Goal: Task Accomplishment & Management: Complete application form

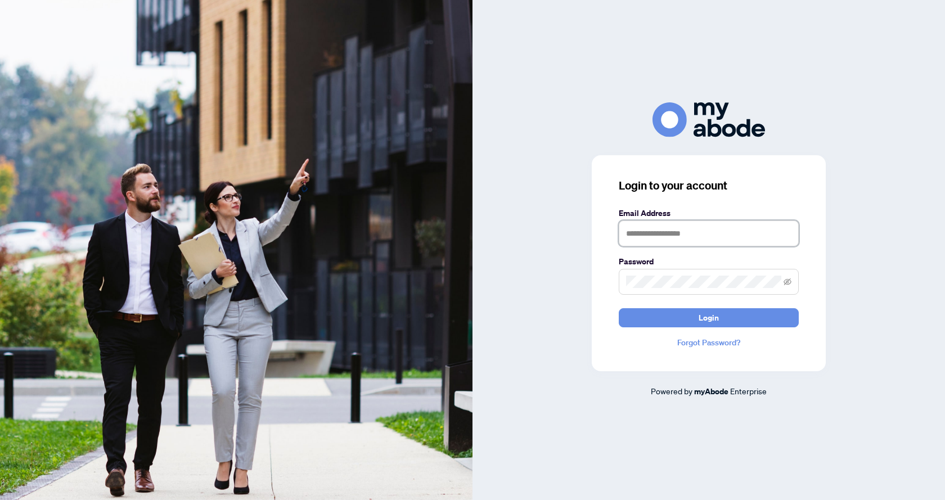
click at [648, 231] on input "text" at bounding box center [709, 233] width 180 height 26
type input "**********"
click at [678, 272] on span at bounding box center [709, 282] width 180 height 26
click at [619, 308] on button "Login" at bounding box center [709, 317] width 180 height 19
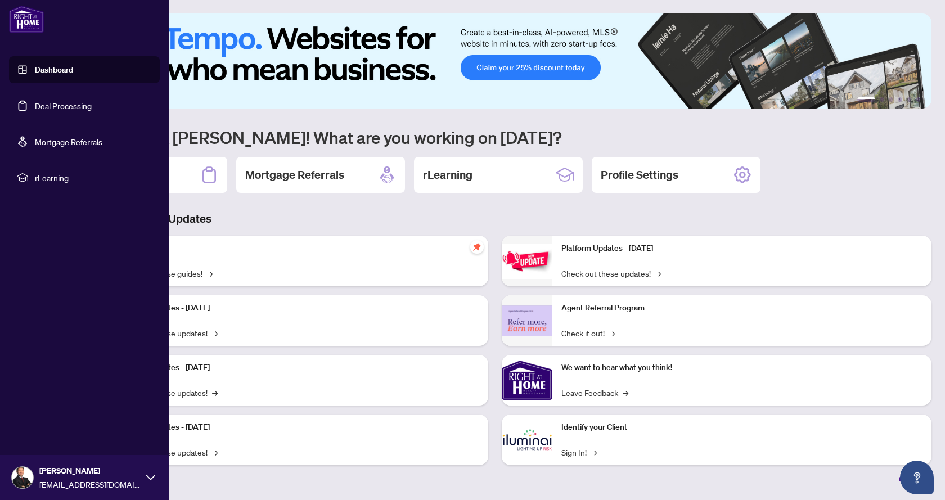
click at [63, 107] on link "Deal Processing" at bounding box center [63, 106] width 57 height 10
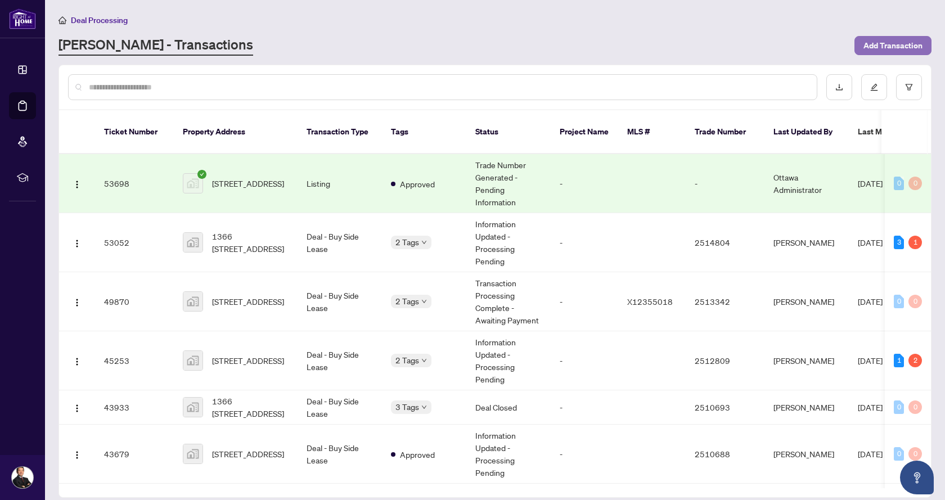
click at [911, 46] on span "Add Transaction" at bounding box center [892, 46] width 59 height 18
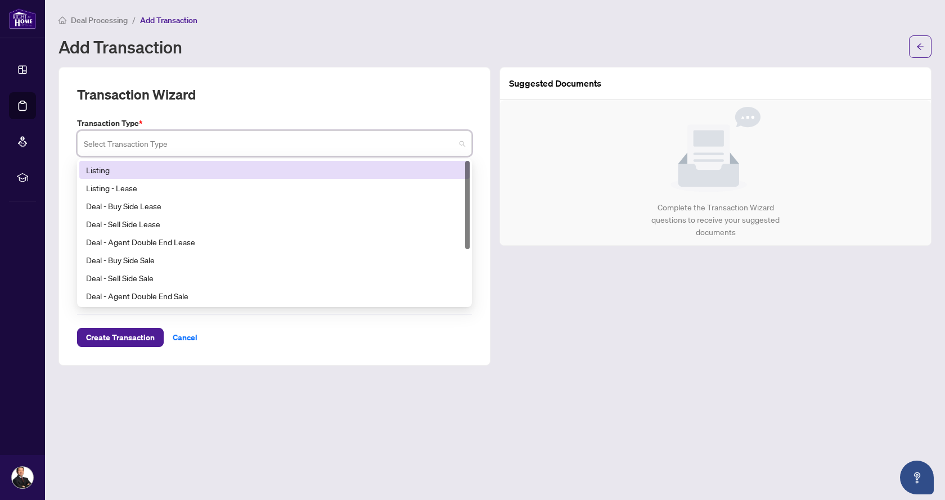
click at [320, 146] on input "search" at bounding box center [269, 145] width 371 height 25
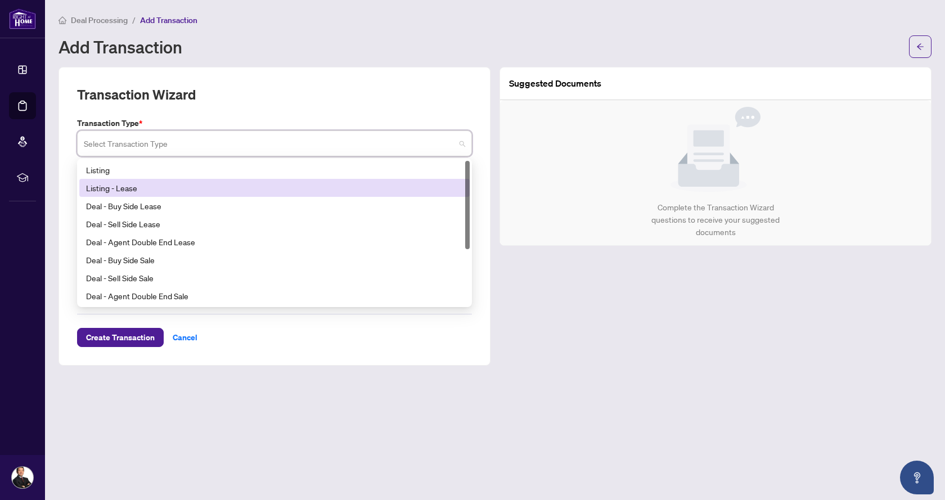
click at [252, 183] on div "Listing - Lease" at bounding box center [274, 188] width 377 height 12
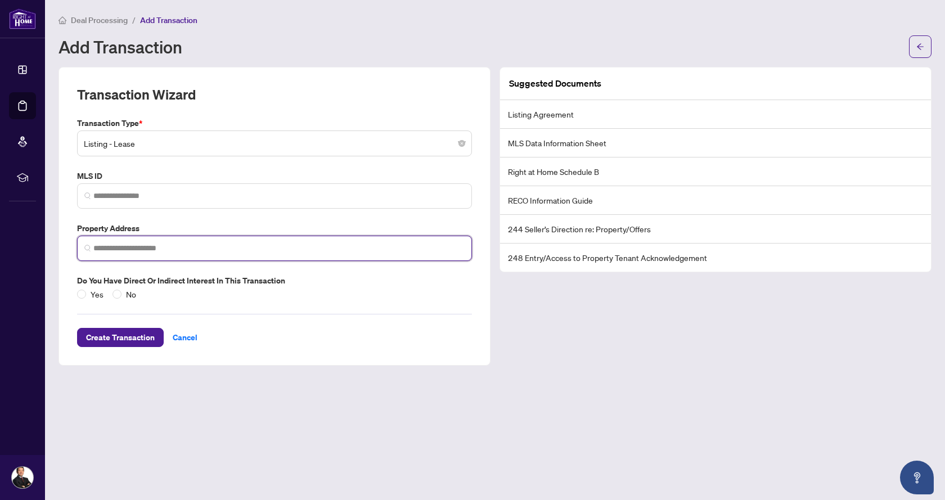
click at [152, 245] on input "search" at bounding box center [278, 248] width 371 height 12
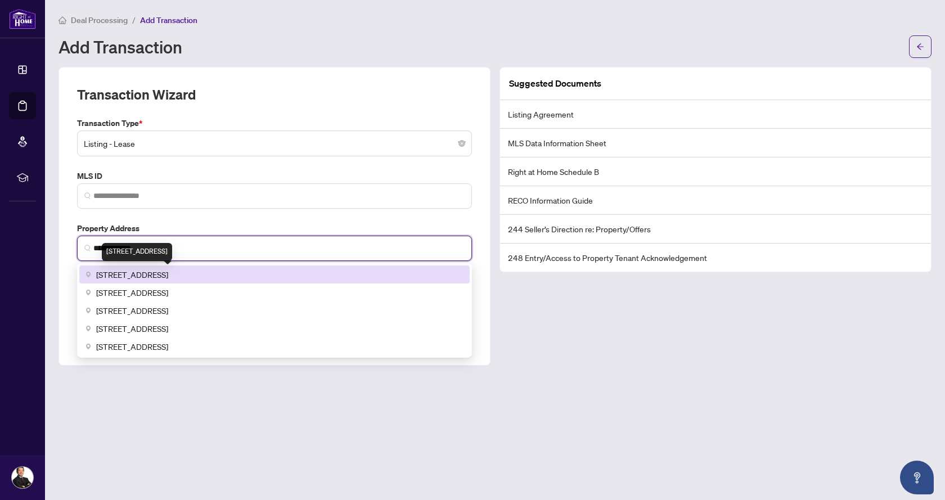
click at [168, 277] on span "[STREET_ADDRESS]" at bounding box center [132, 274] width 72 height 12
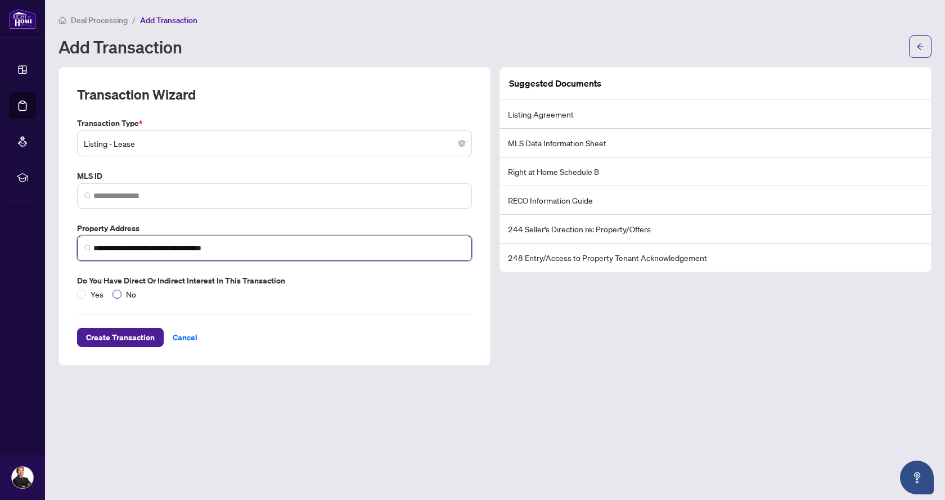
type input "**********"
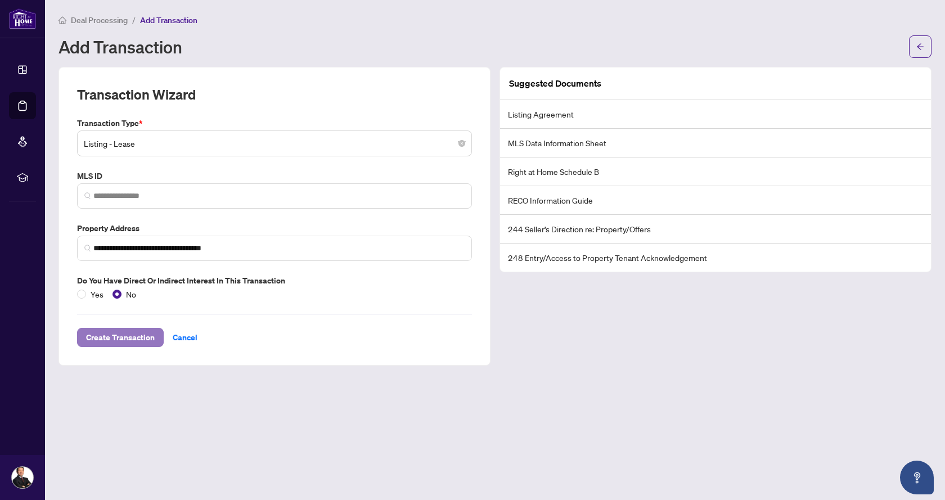
click at [134, 338] on span "Create Transaction" at bounding box center [120, 337] width 69 height 18
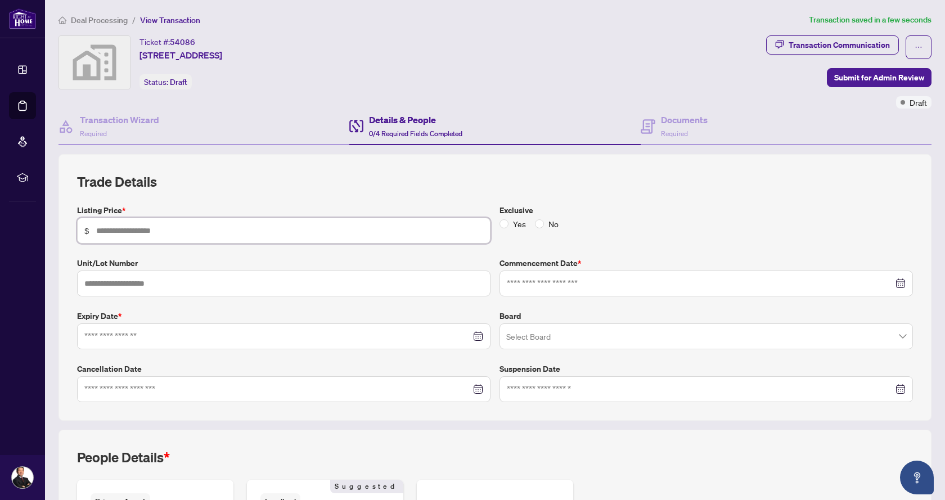
click at [151, 229] on input "text" at bounding box center [289, 230] width 387 height 12
type input "*****"
click at [640, 242] on div "Exclusive Yes No" at bounding box center [706, 223] width 422 height 39
click at [894, 283] on div at bounding box center [706, 283] width 399 height 12
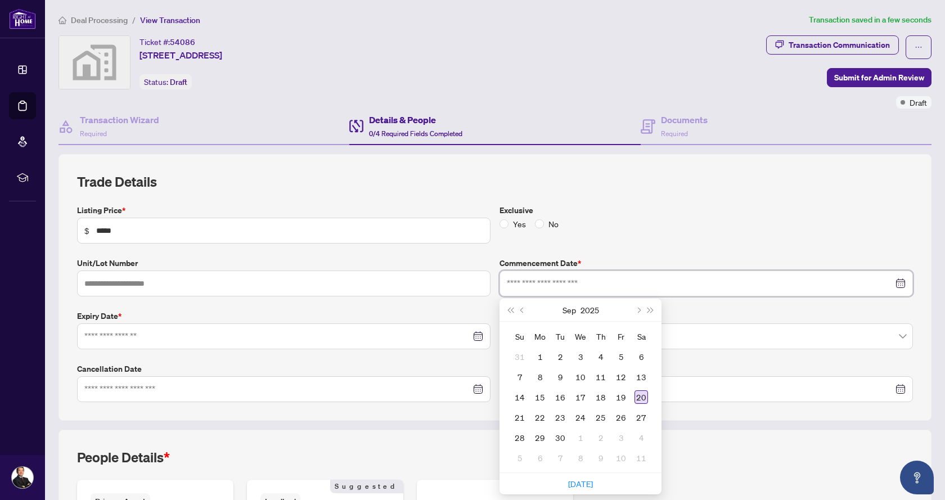
type input "**********"
click at [637, 402] on div "20" at bounding box center [640, 396] width 13 height 13
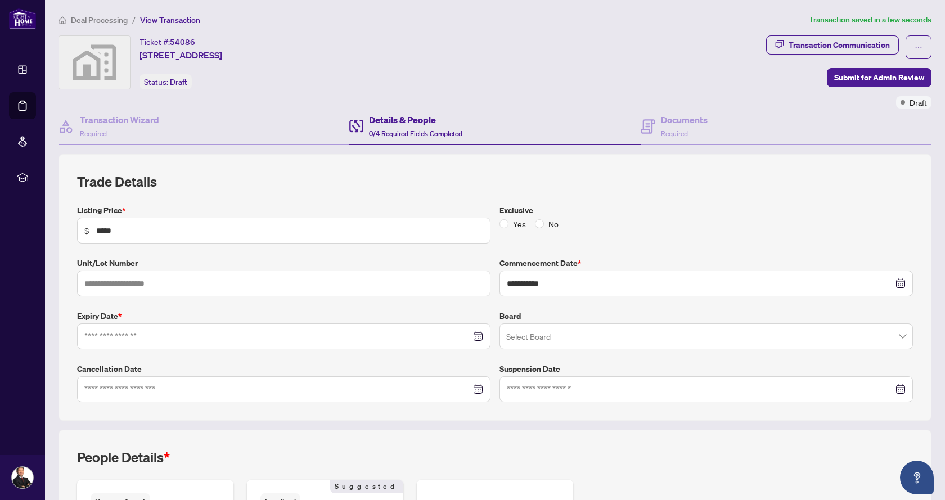
click at [475, 337] on div at bounding box center [283, 336] width 399 height 12
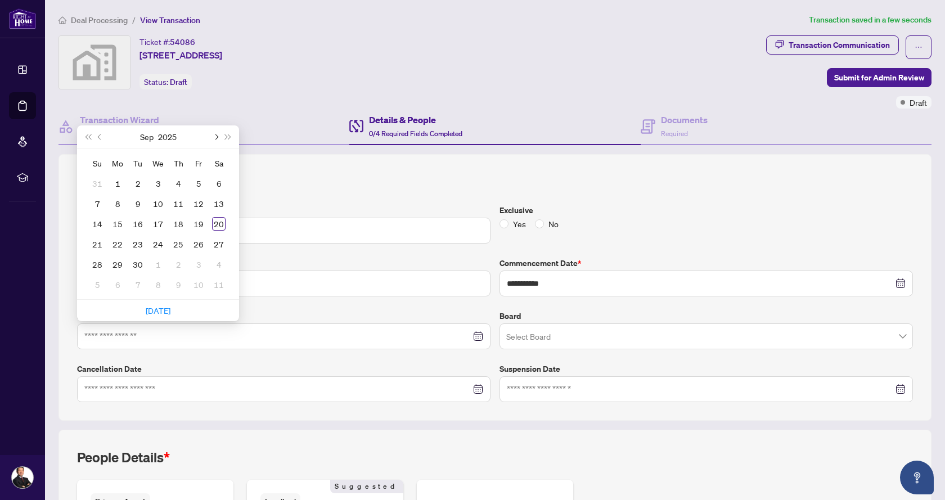
click at [218, 136] on span "Next month (PageDown)" at bounding box center [216, 137] width 6 height 6
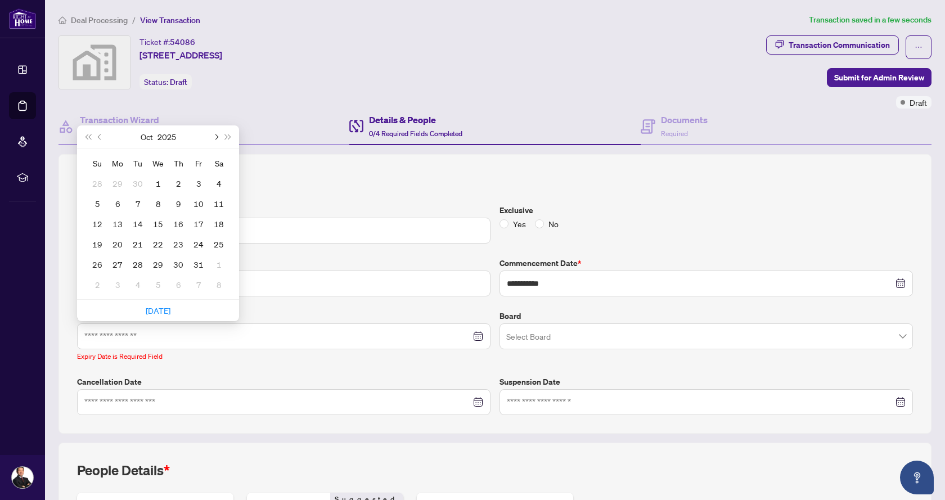
click at [218, 136] on span "Next month (PageDown)" at bounding box center [216, 137] width 6 height 6
type input "**********"
click at [216, 222] on div "20" at bounding box center [218, 223] width 13 height 13
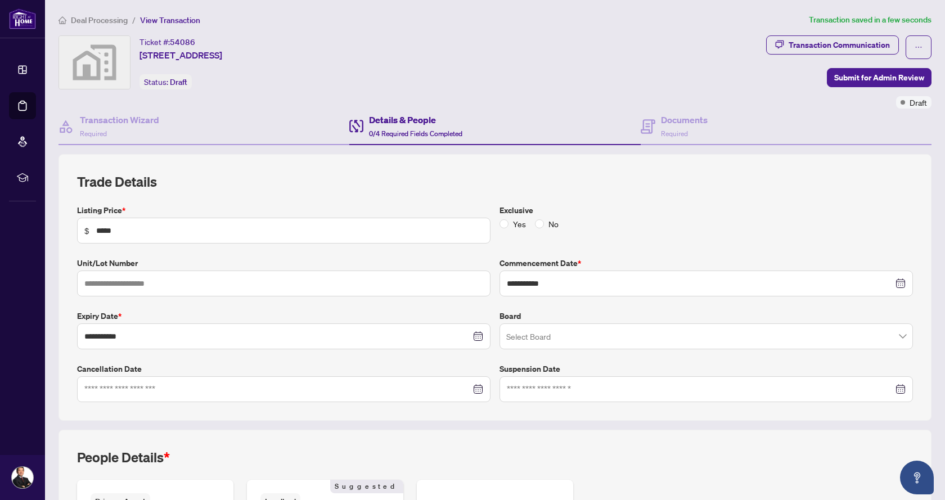
click at [682, 241] on div "Exclusive Yes No" at bounding box center [706, 223] width 422 height 39
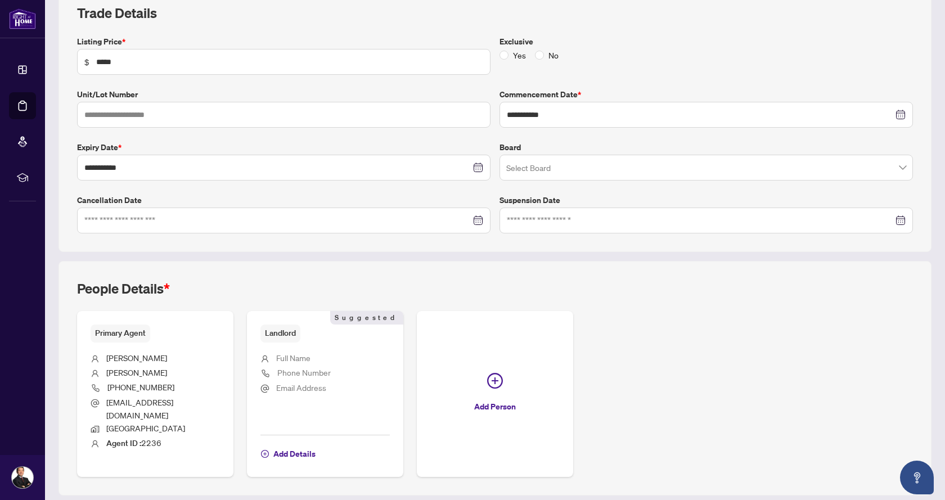
scroll to position [194, 0]
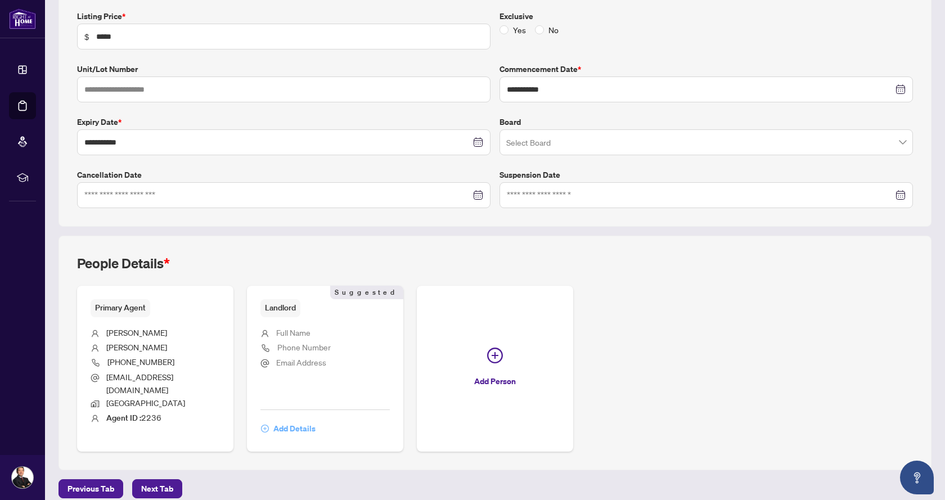
click at [292, 420] on span "Add Details" at bounding box center [294, 429] width 42 height 18
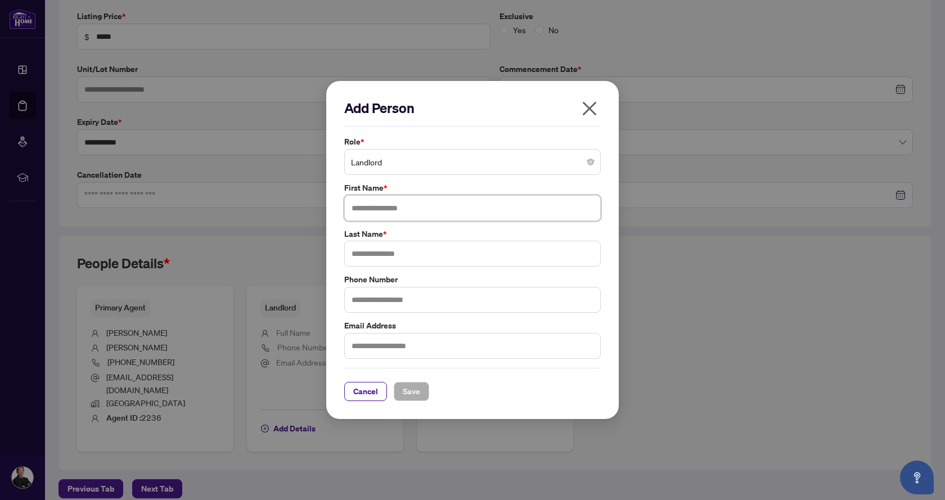
click at [437, 210] on input "text" at bounding box center [472, 208] width 256 height 26
type input "****"
click at [404, 253] on input "text" at bounding box center [472, 254] width 256 height 26
type input "*****"
click at [412, 390] on span "Save" at bounding box center [411, 391] width 17 height 18
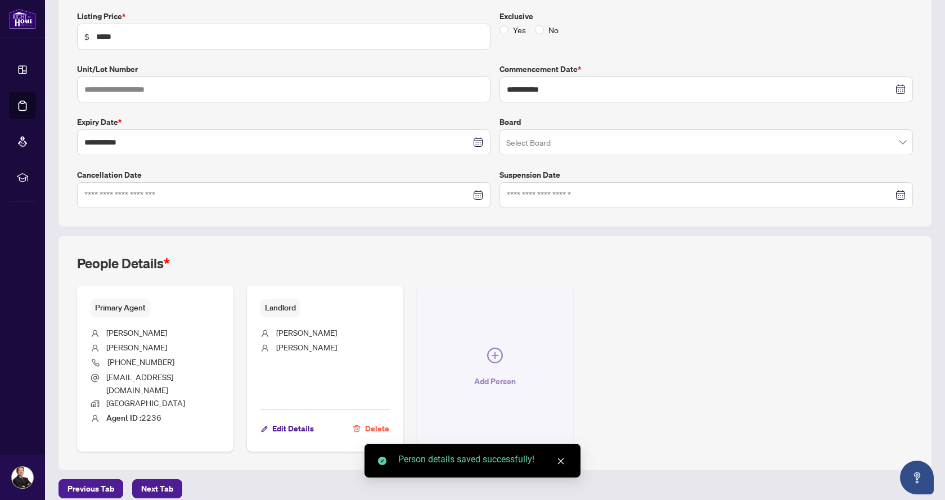
click at [496, 354] on icon "plus-circle" at bounding box center [495, 356] width 16 height 16
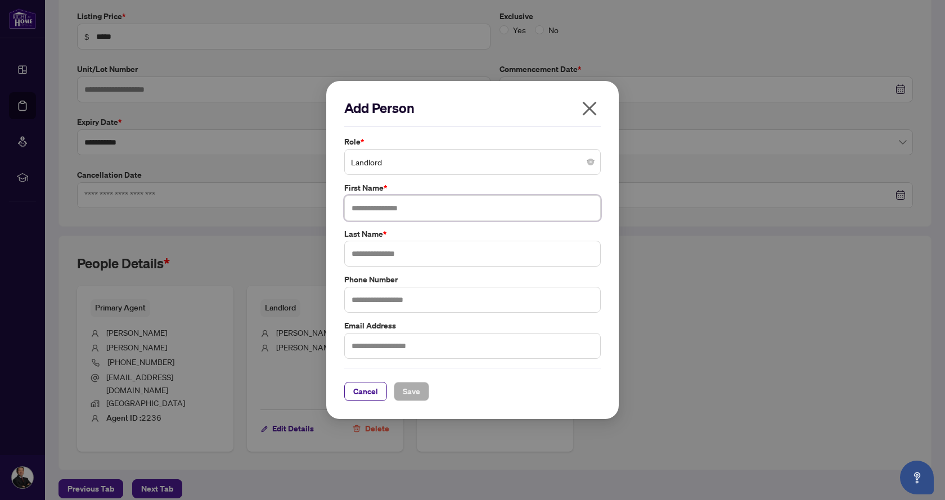
click at [398, 210] on input "text" at bounding box center [472, 208] width 256 height 26
type input "******"
click at [389, 259] on input "text" at bounding box center [472, 254] width 256 height 26
type input "****"
click at [413, 391] on span "Save" at bounding box center [411, 391] width 17 height 18
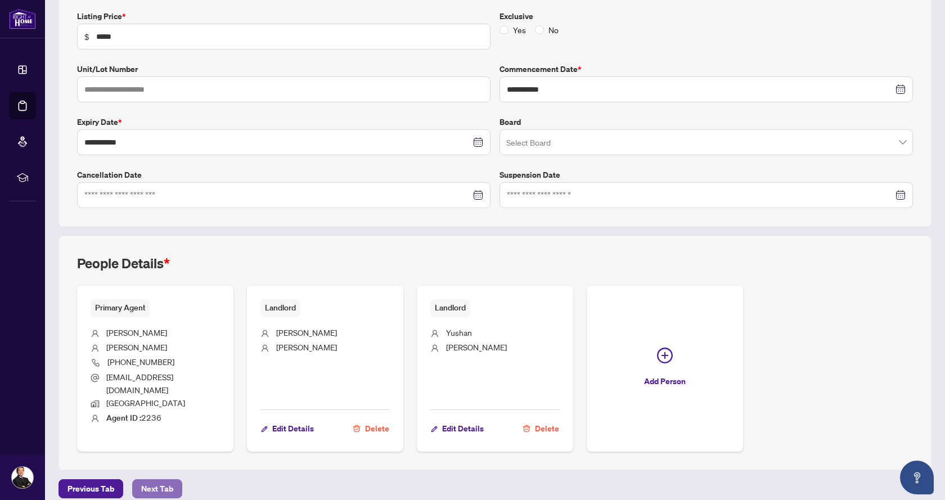
click at [151, 480] on span "Next Tab" at bounding box center [157, 489] width 32 height 18
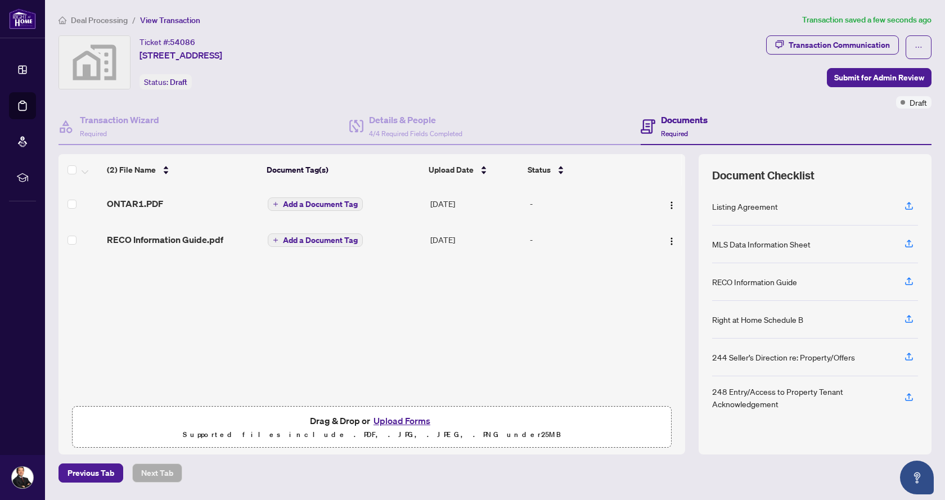
click at [323, 200] on span "Add a Document Tag" at bounding box center [320, 204] width 75 height 8
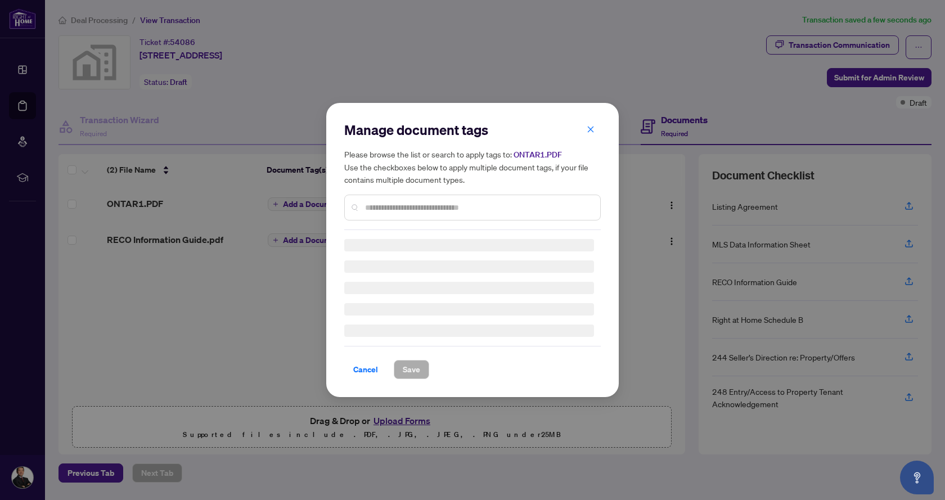
click at [402, 204] on div "Manage document tags Please browse the list or search to apply tags to: ONTAR1.…" at bounding box center [472, 175] width 256 height 109
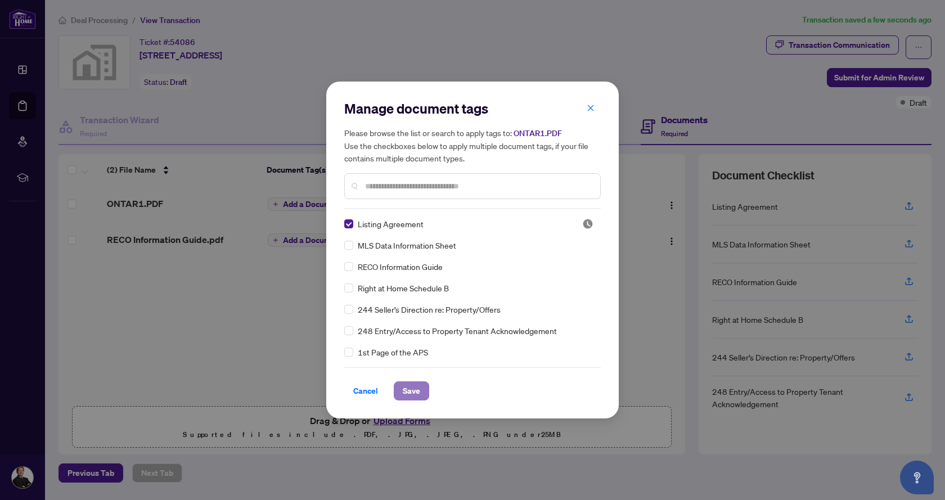
click at [416, 393] on span "Save" at bounding box center [411, 391] width 17 height 18
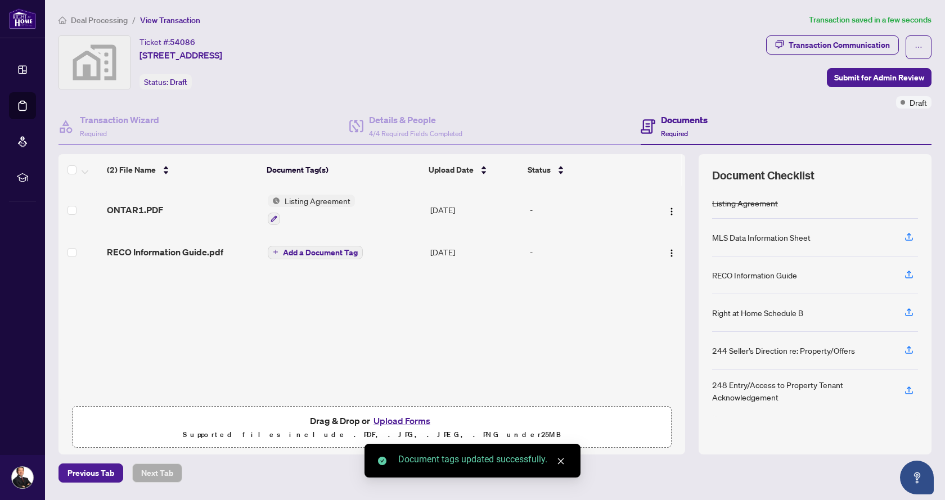
click at [307, 256] on button "Add a Document Tag" at bounding box center [315, 252] width 95 height 13
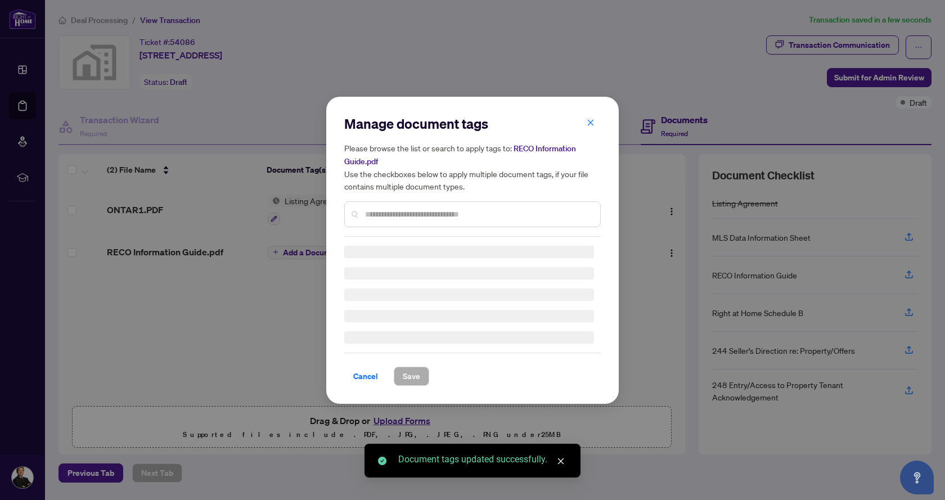
click at [398, 210] on div "Manage document tags Please browse the list or search to apply tags to: RECO In…" at bounding box center [472, 176] width 256 height 122
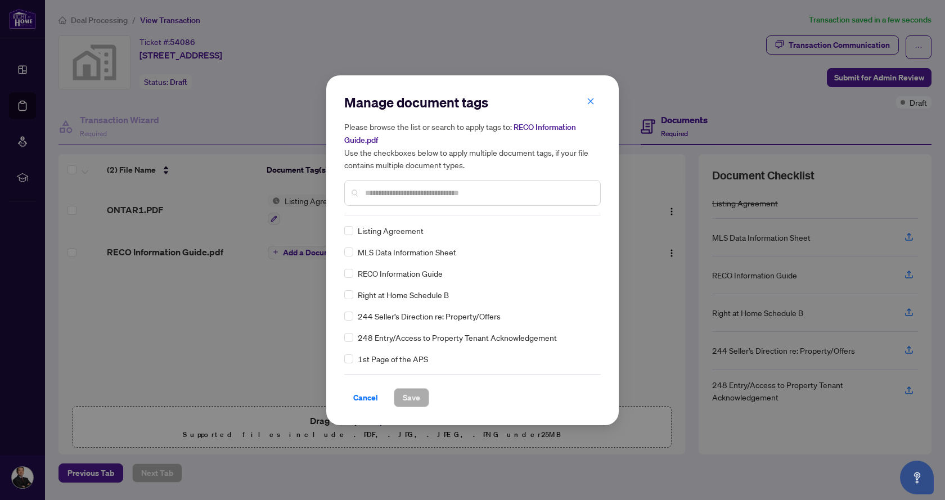
click at [397, 191] on input "text" at bounding box center [478, 193] width 226 height 12
type input "****"
click at [420, 398] on button "Save" at bounding box center [411, 397] width 35 height 19
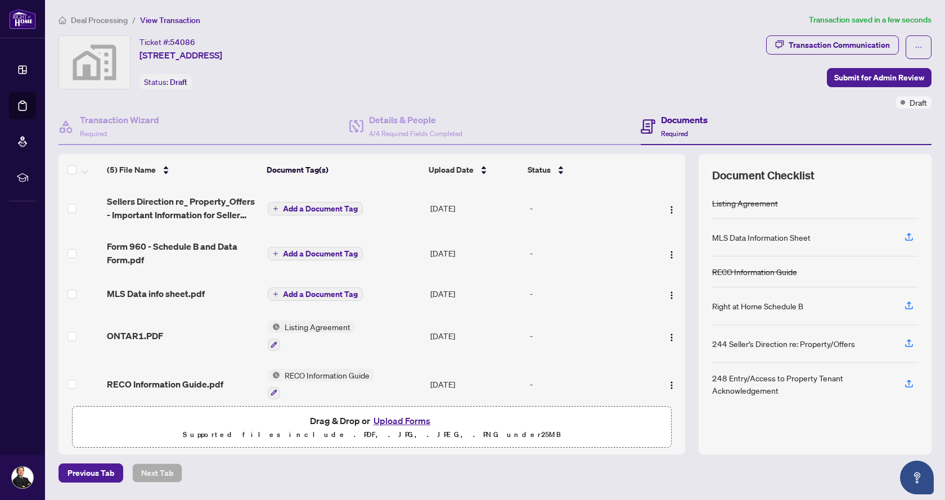
click at [325, 211] on span "Add a Document Tag" at bounding box center [320, 209] width 75 height 8
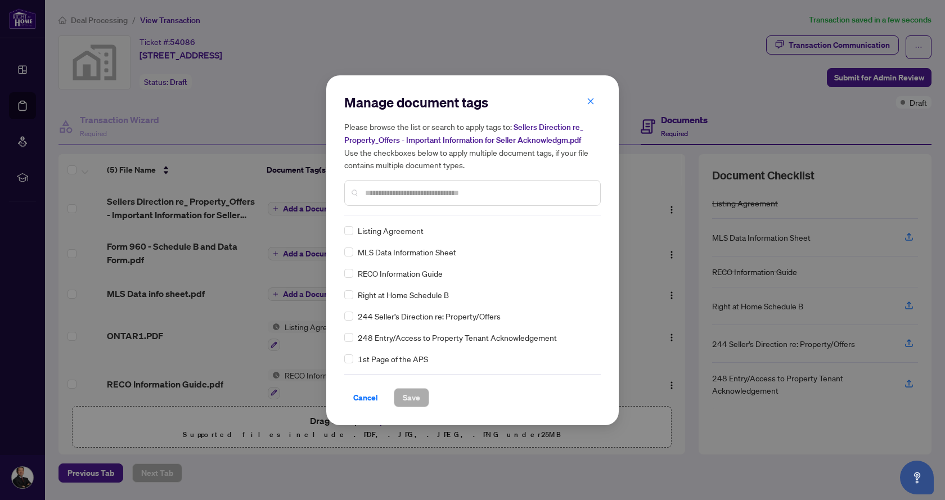
click at [409, 187] on input "text" at bounding box center [478, 193] width 226 height 12
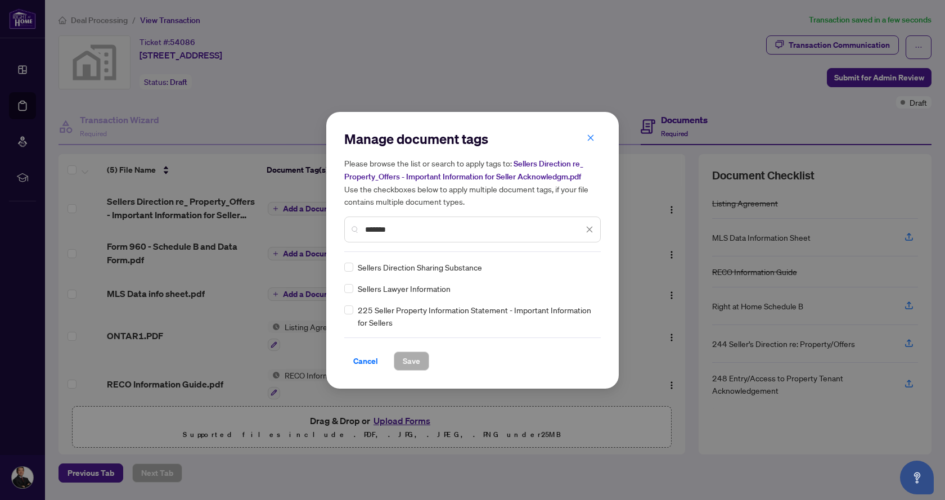
type input "*******"
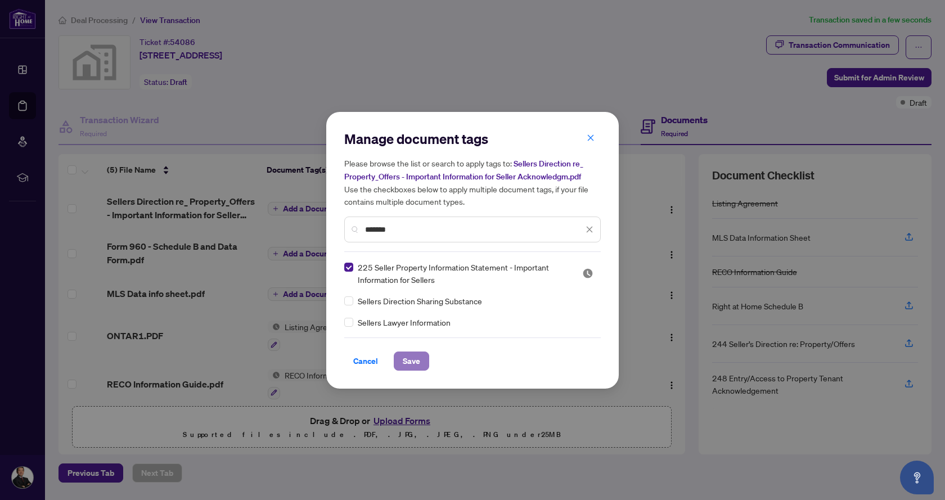
click at [408, 358] on span "Save" at bounding box center [411, 361] width 17 height 18
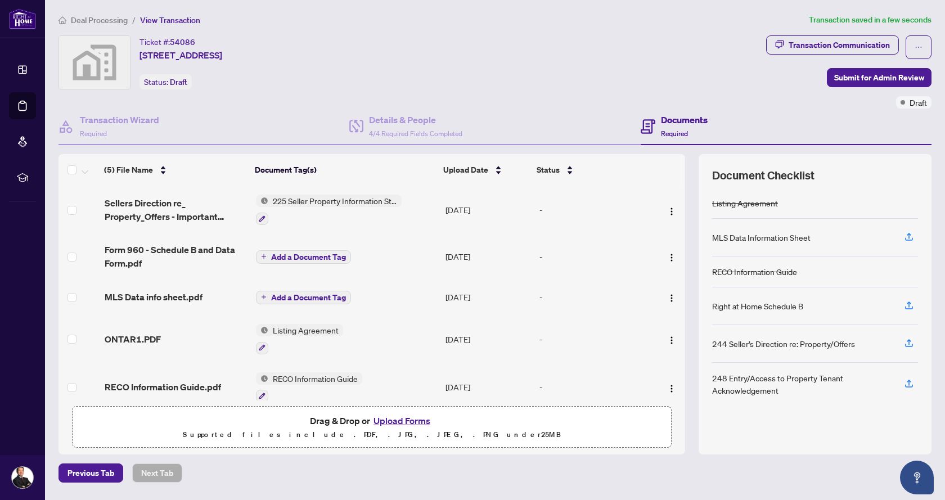
click at [318, 301] on span "Add a Document Tag" at bounding box center [308, 298] width 75 height 8
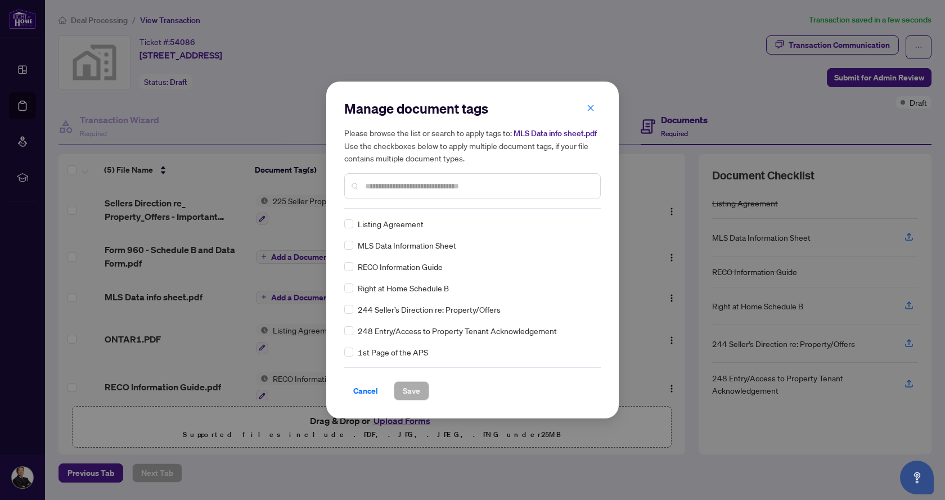
click at [398, 188] on input "text" at bounding box center [478, 186] width 226 height 12
type input "*"
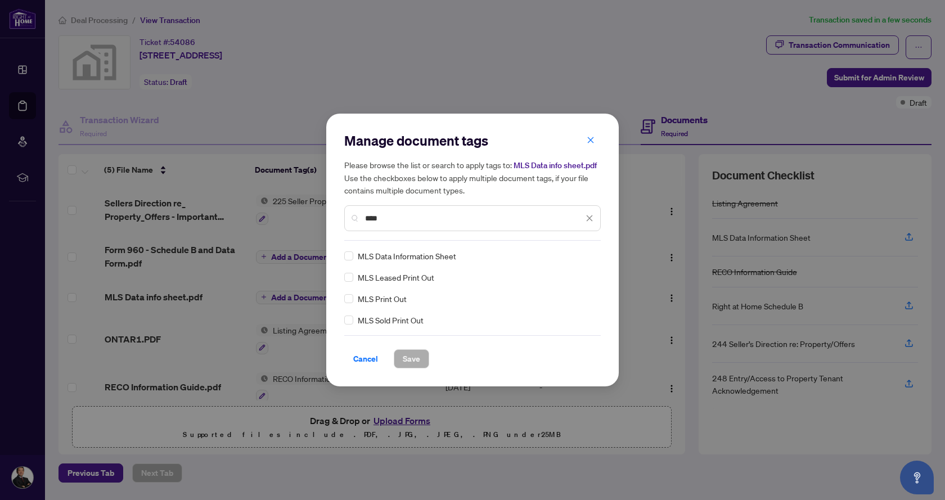
type input "***"
click at [418, 362] on span "Save" at bounding box center [411, 359] width 17 height 18
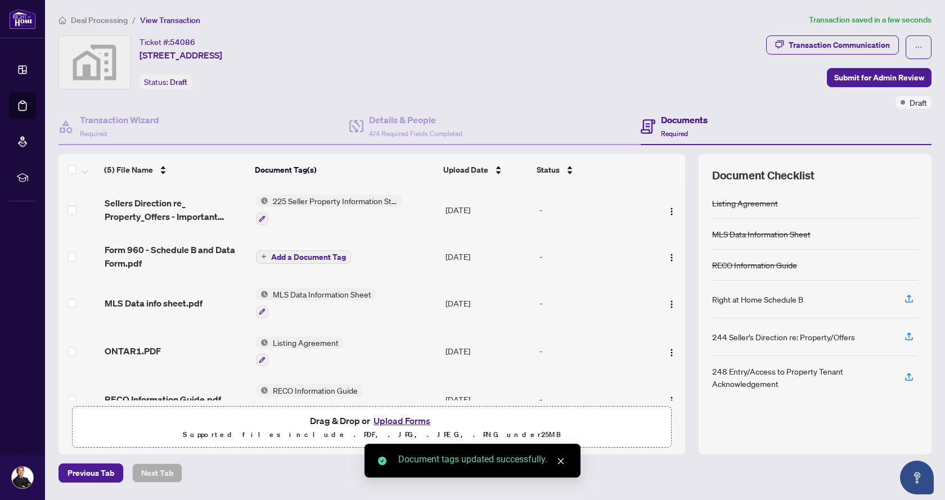
click at [322, 258] on span "Add a Document Tag" at bounding box center [308, 257] width 75 height 8
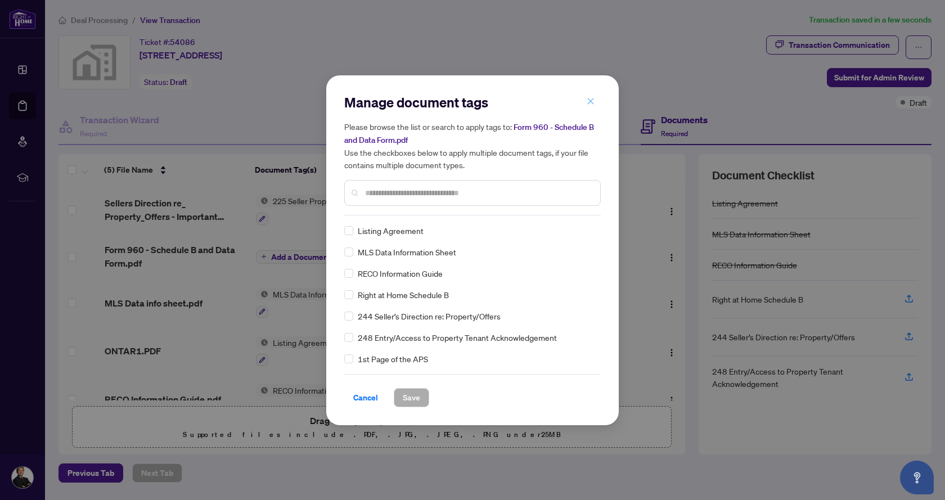
click at [597, 101] on button "button" at bounding box center [590, 101] width 22 height 19
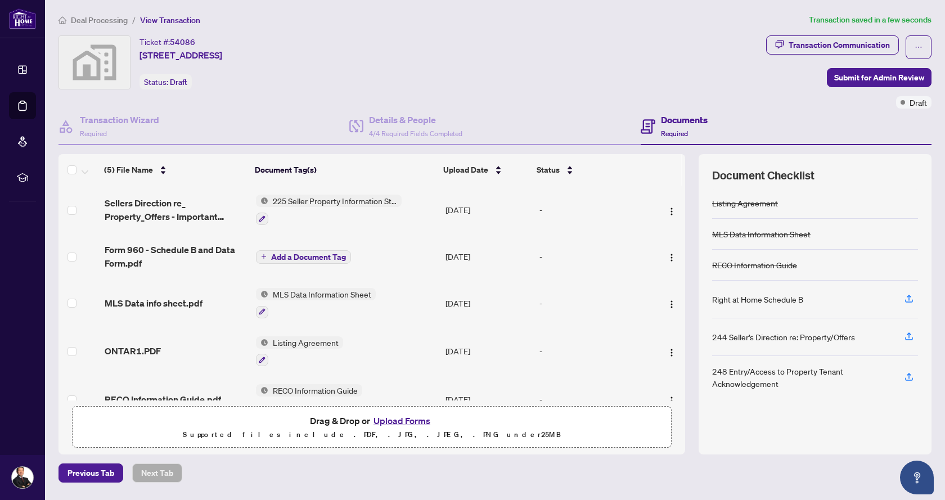
click at [301, 260] on span "Add a Document Tag" at bounding box center [308, 257] width 75 height 8
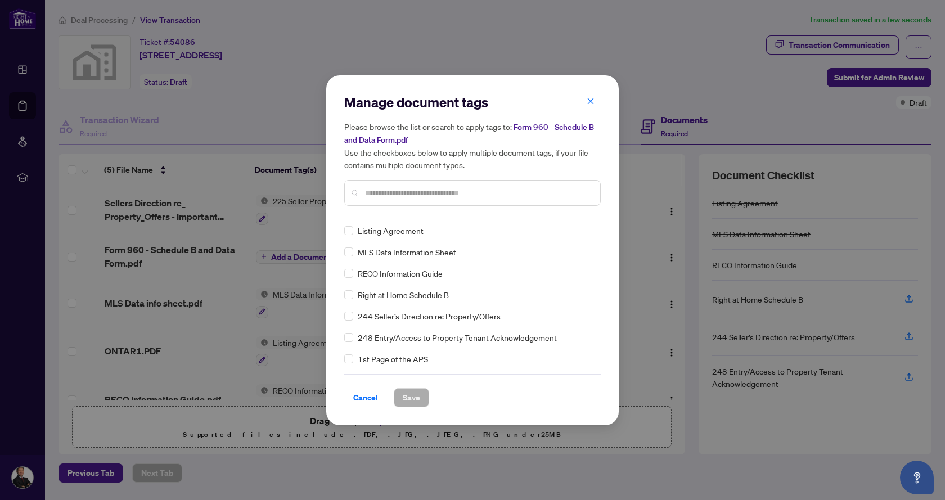
click at [429, 191] on input "text" at bounding box center [478, 193] width 226 height 12
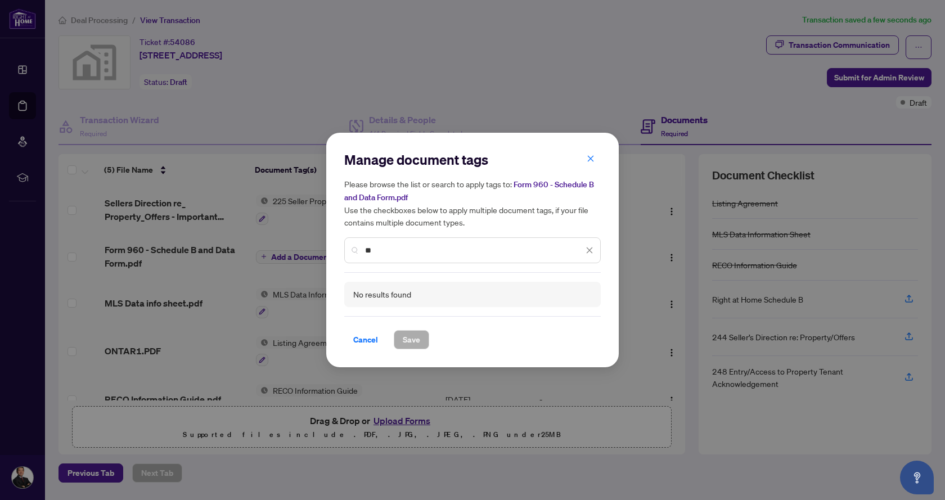
type input "*"
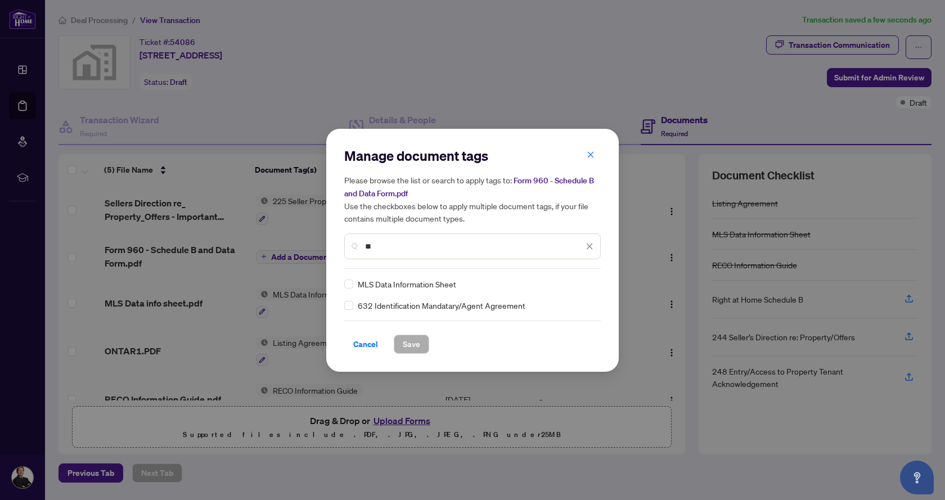
type input "*"
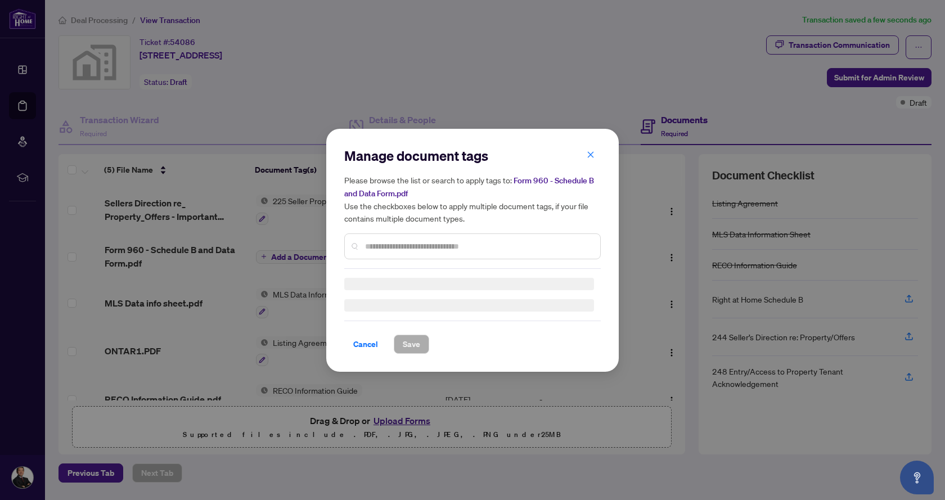
click at [593, 174] on h5 "Please browse the list or search to apply tags to: Form 960 - Schedule B and Da…" at bounding box center [472, 199] width 256 height 51
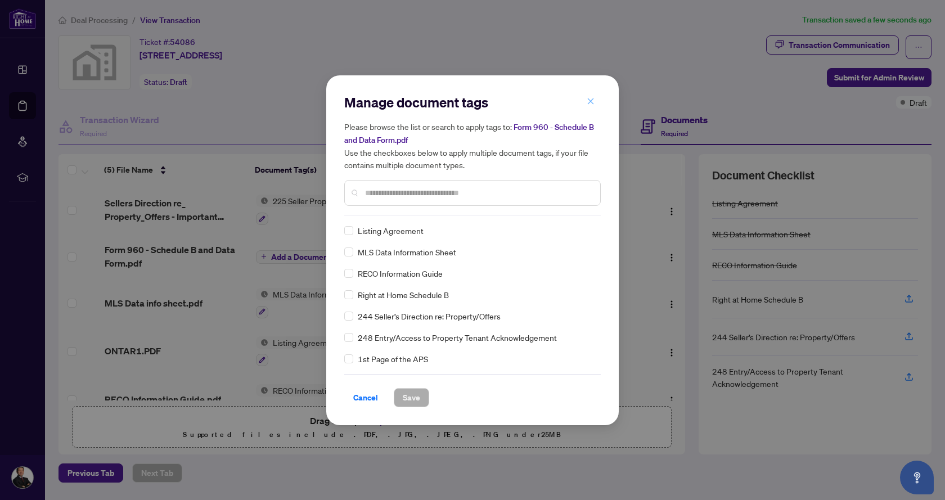
click at [593, 103] on icon "close" at bounding box center [591, 101] width 8 height 8
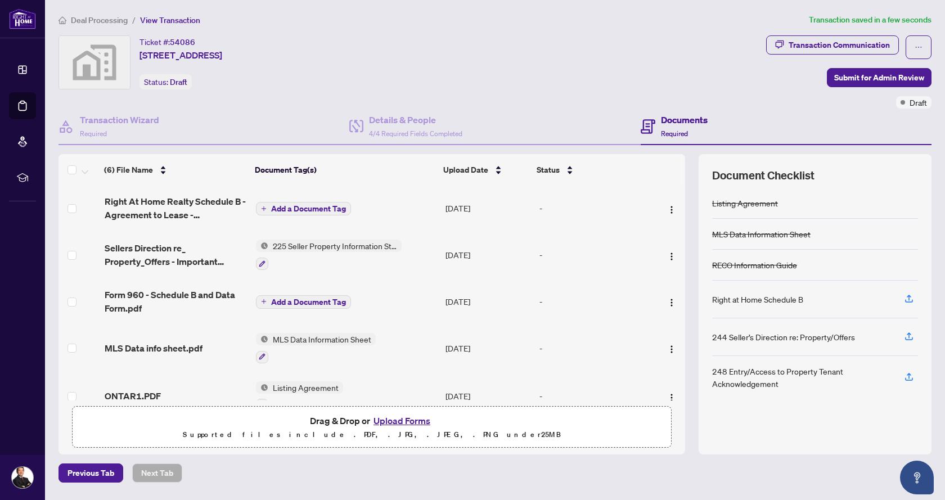
click at [328, 214] on button "Add a Document Tag" at bounding box center [303, 208] width 95 height 13
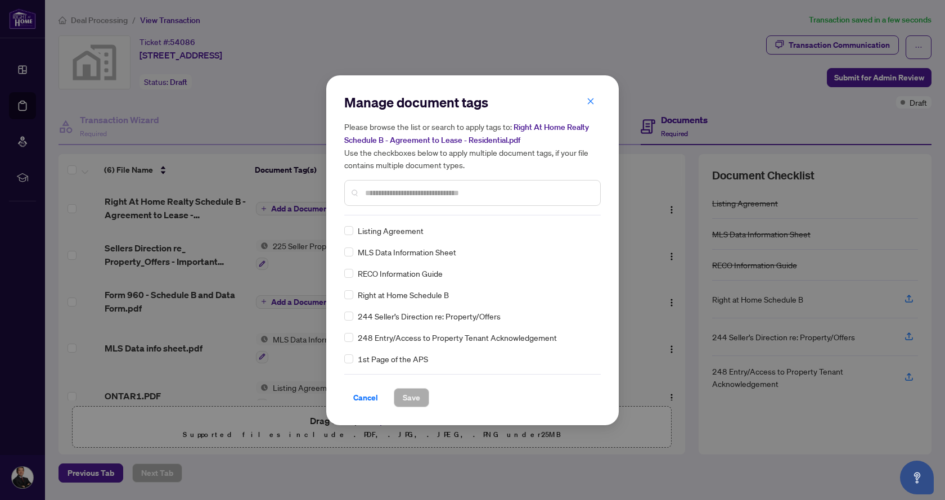
click at [388, 197] on input "text" at bounding box center [478, 193] width 226 height 12
type input "********"
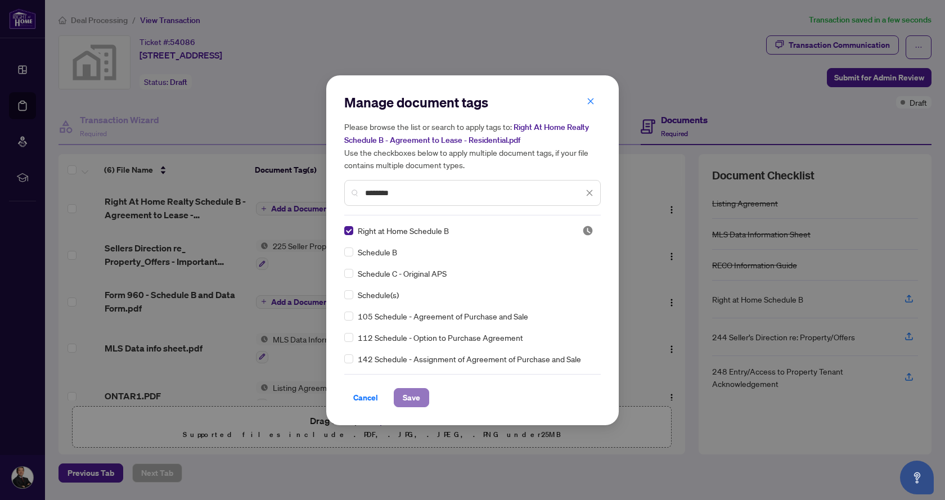
click at [412, 398] on span "Save" at bounding box center [411, 398] width 17 height 18
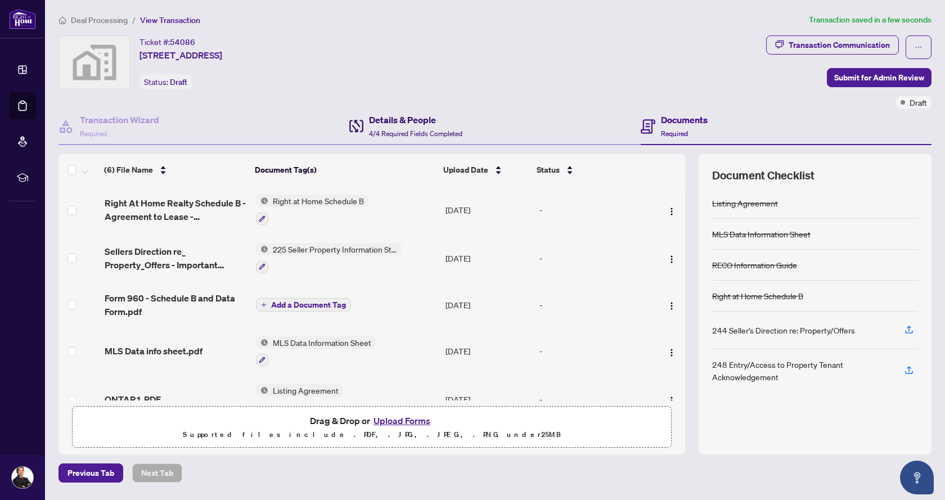
click at [427, 121] on h4 "Details & People" at bounding box center [415, 119] width 93 height 13
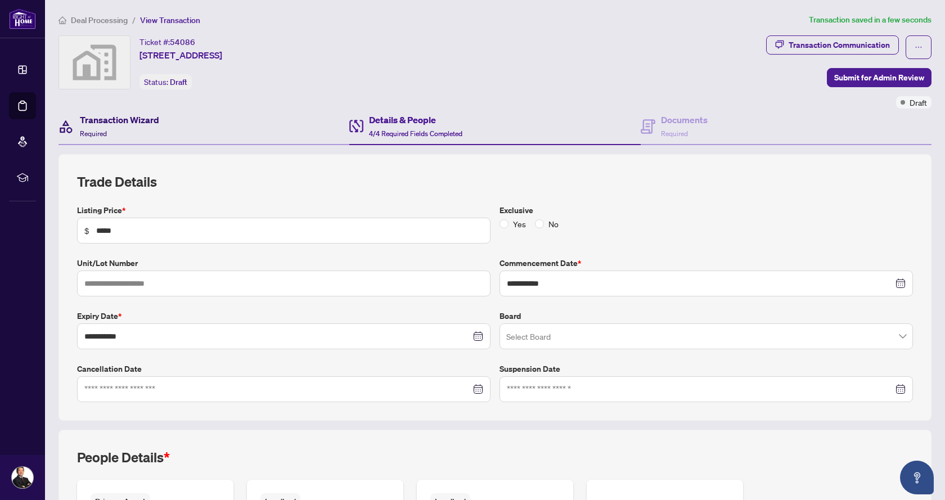
click at [146, 128] on div "Transaction Wizard Required" at bounding box center [119, 126] width 79 height 26
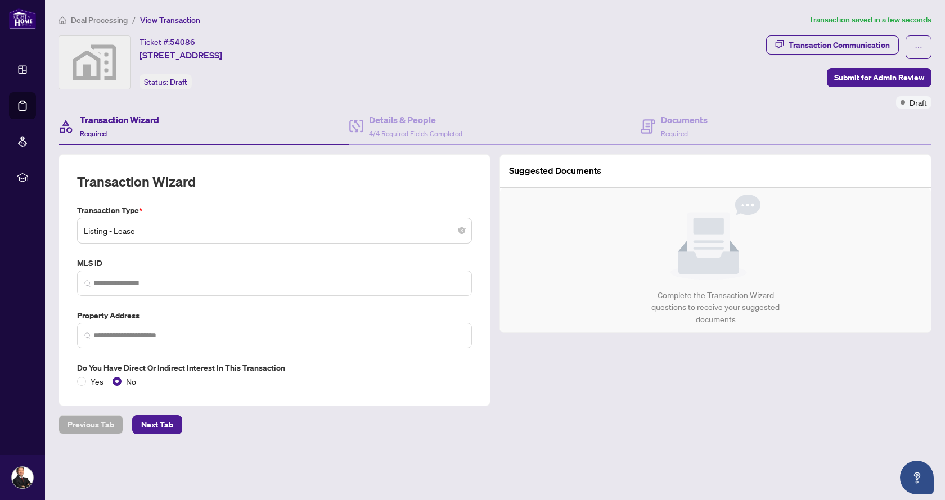
type input "**********"
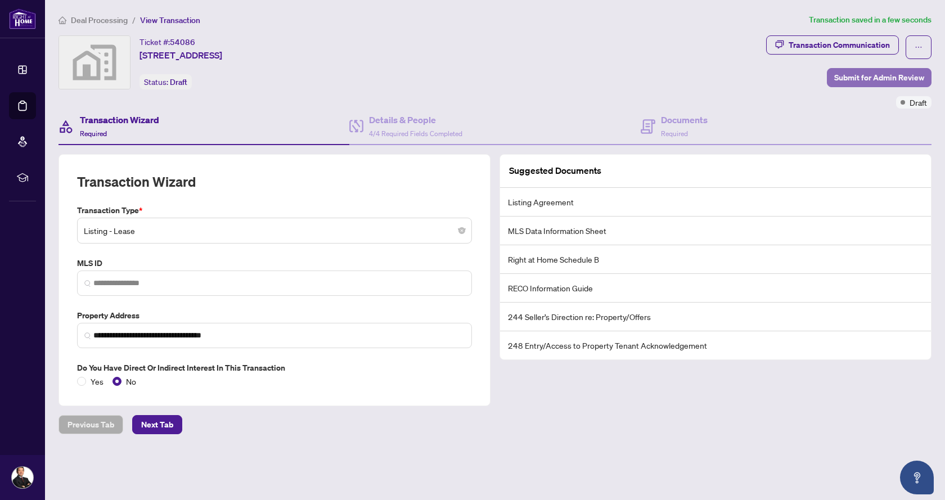
click at [870, 75] on span "Submit for Admin Review" at bounding box center [879, 78] width 90 height 18
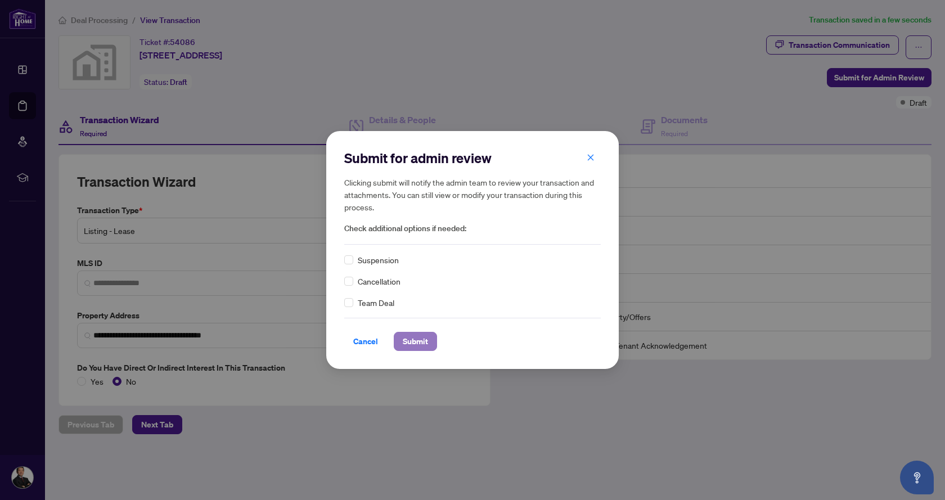
click at [421, 336] on span "Submit" at bounding box center [415, 341] width 25 height 18
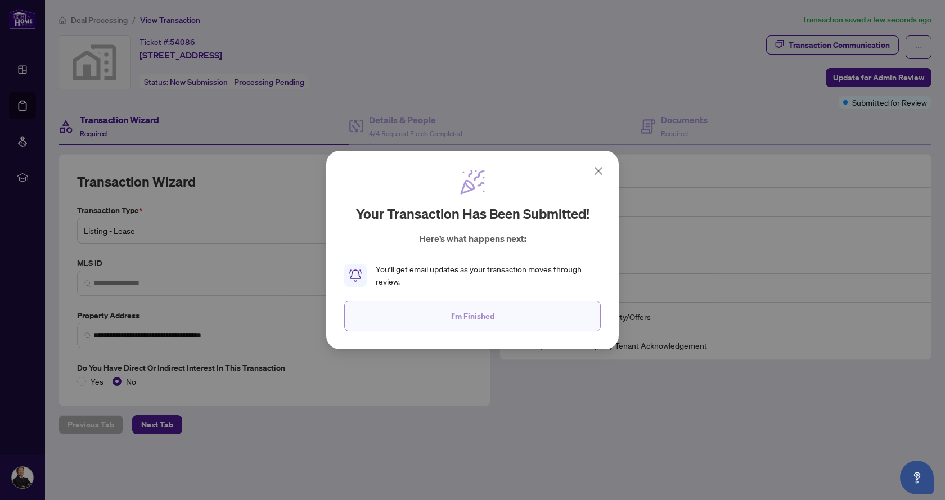
click at [474, 313] on span "I'm Finished" at bounding box center [472, 316] width 43 height 18
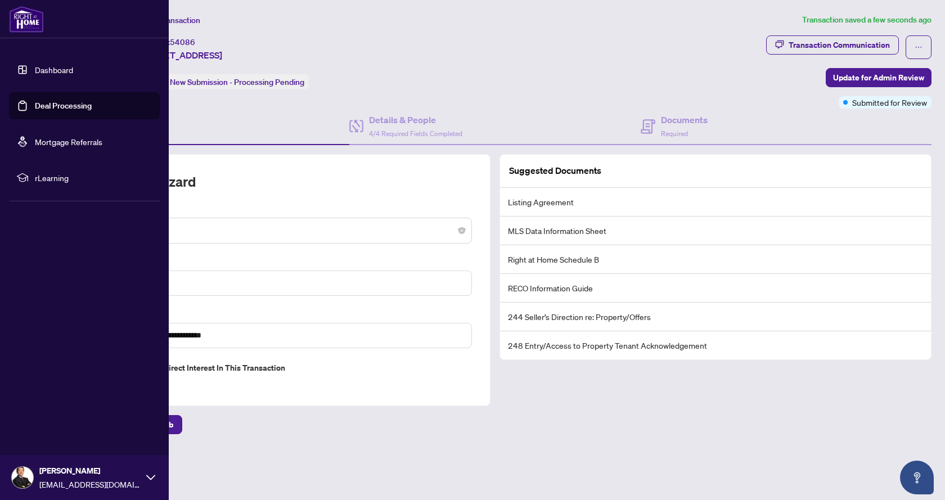
click at [38, 109] on link "Deal Processing" at bounding box center [63, 106] width 57 height 10
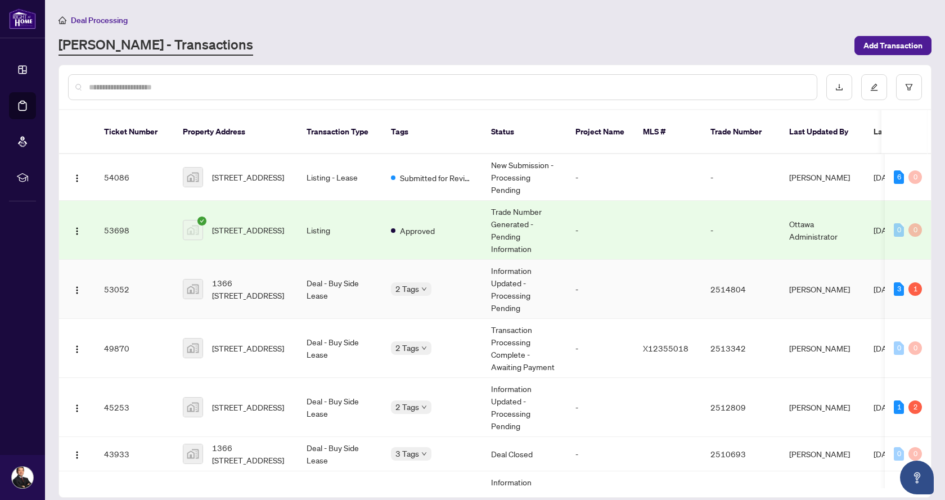
click at [341, 278] on td "Deal - Buy Side Lease" at bounding box center [340, 289] width 84 height 59
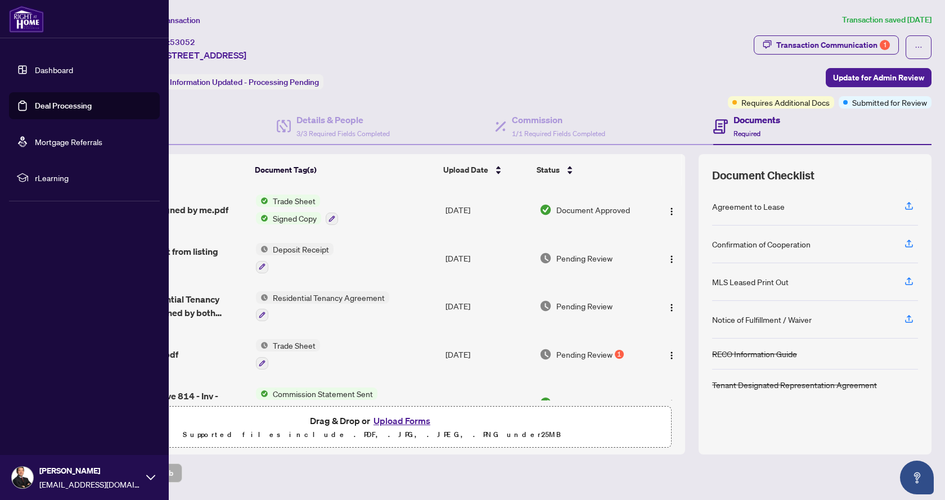
click at [59, 101] on link "Deal Processing" at bounding box center [63, 106] width 57 height 10
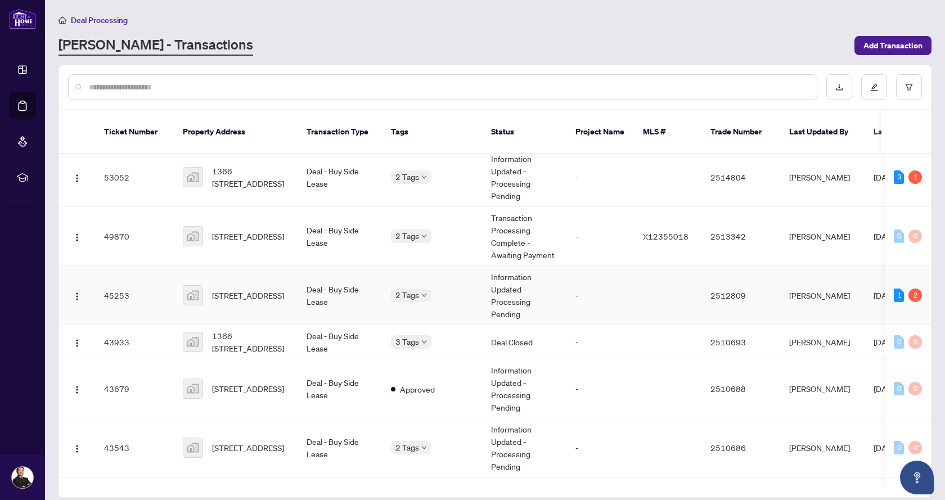
scroll to position [112, 0]
click at [423, 326] on div "Approved Closed Final Trade" at bounding box center [447, 353] width 112 height 64
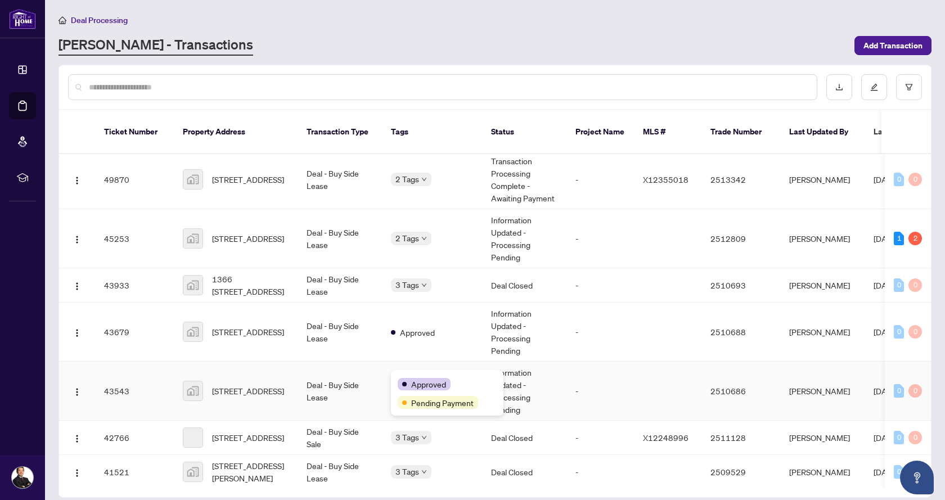
click at [424, 372] on div "Approved Pending Payment" at bounding box center [447, 393] width 112 height 46
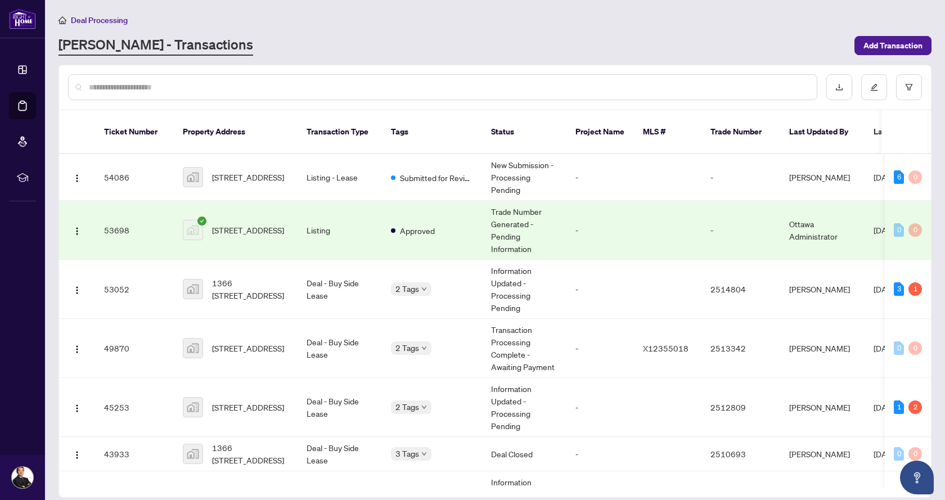
click at [470, 210] on td "Approved" at bounding box center [432, 230] width 100 height 59
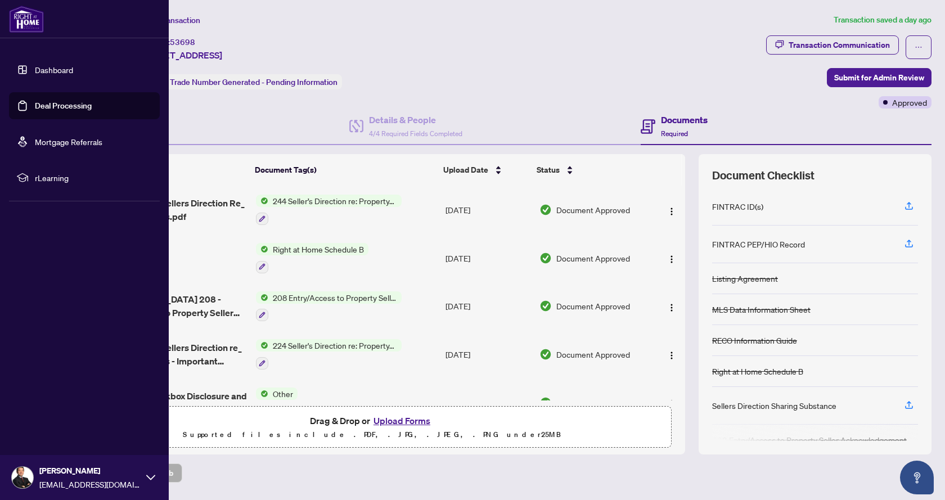
click at [61, 106] on link "Deal Processing" at bounding box center [63, 106] width 57 height 10
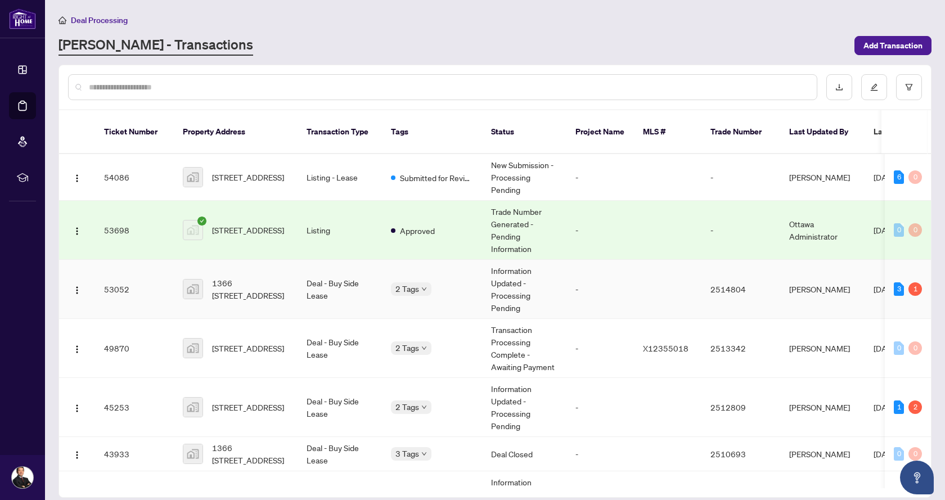
click at [370, 285] on td "Deal - Buy Side Lease" at bounding box center [340, 289] width 84 height 59
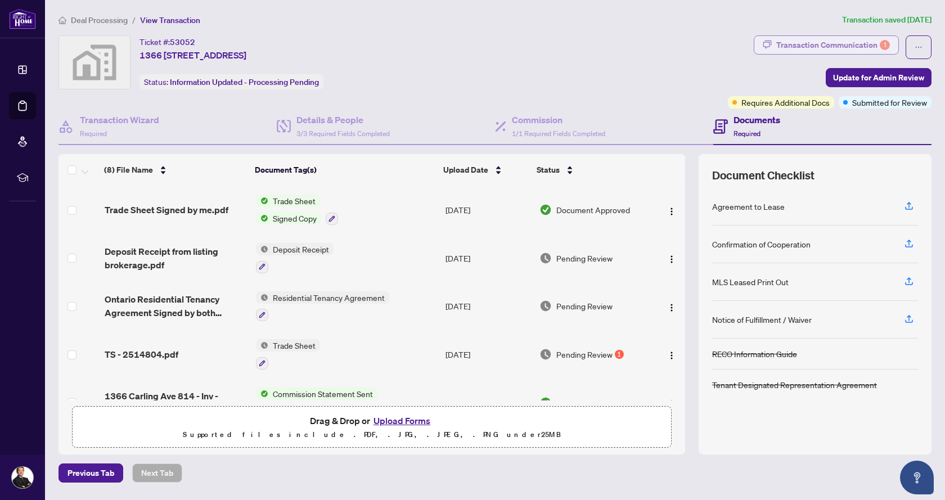
click at [865, 46] on div "Transaction Communication 1" at bounding box center [833, 45] width 114 height 18
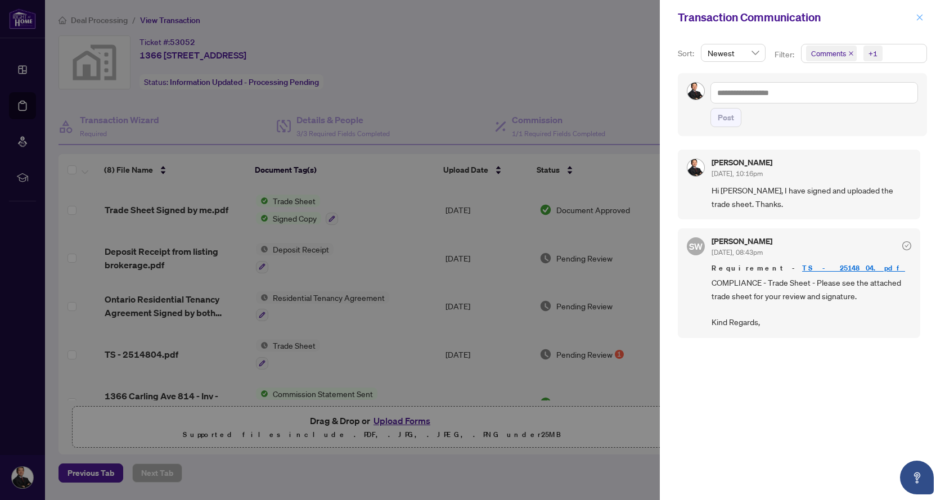
click at [920, 17] on icon "close" at bounding box center [920, 17] width 6 height 6
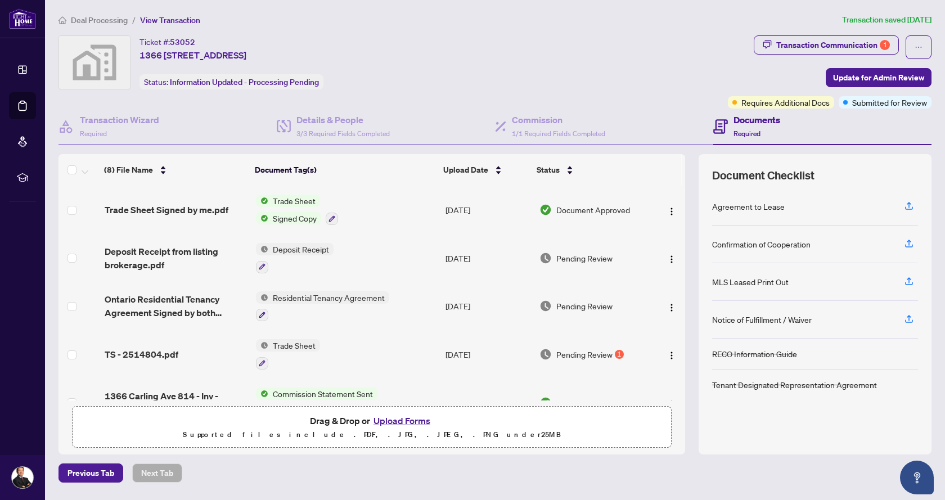
click at [580, 351] on span "Pending Review" at bounding box center [584, 354] width 56 height 12
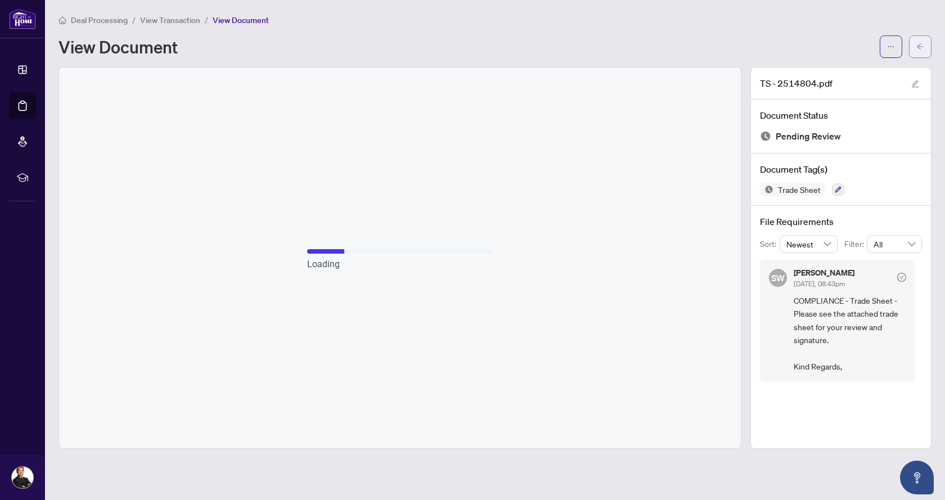
click at [922, 46] on icon "arrow-left" at bounding box center [920, 47] width 8 height 8
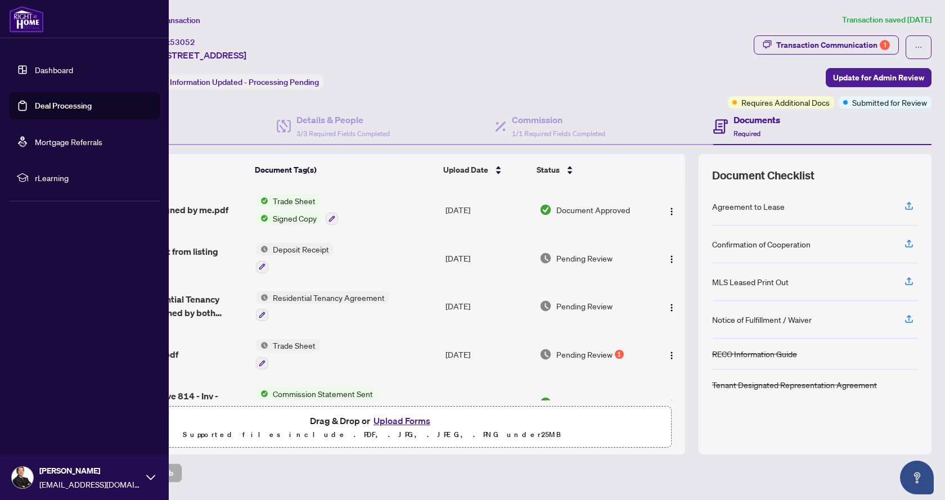
click at [56, 103] on link "Deal Processing" at bounding box center [63, 106] width 57 height 10
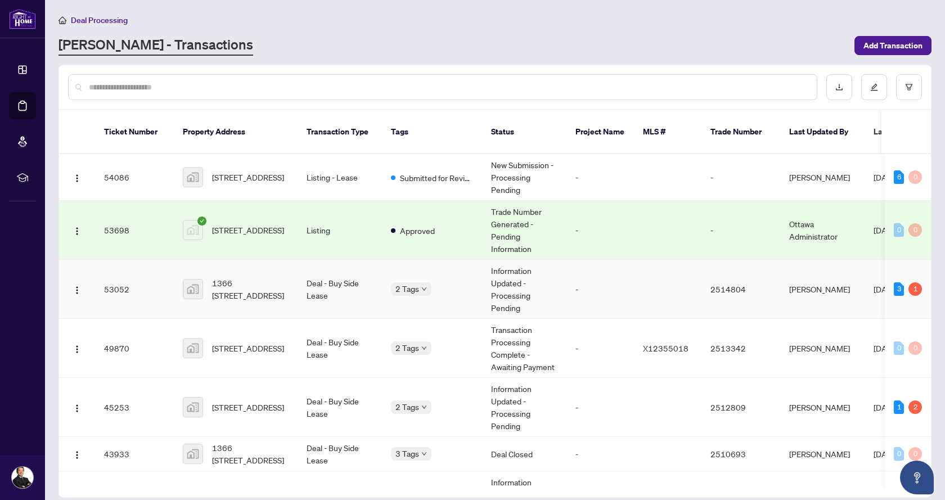
click at [468, 286] on td "2 Tags" at bounding box center [432, 289] width 100 height 59
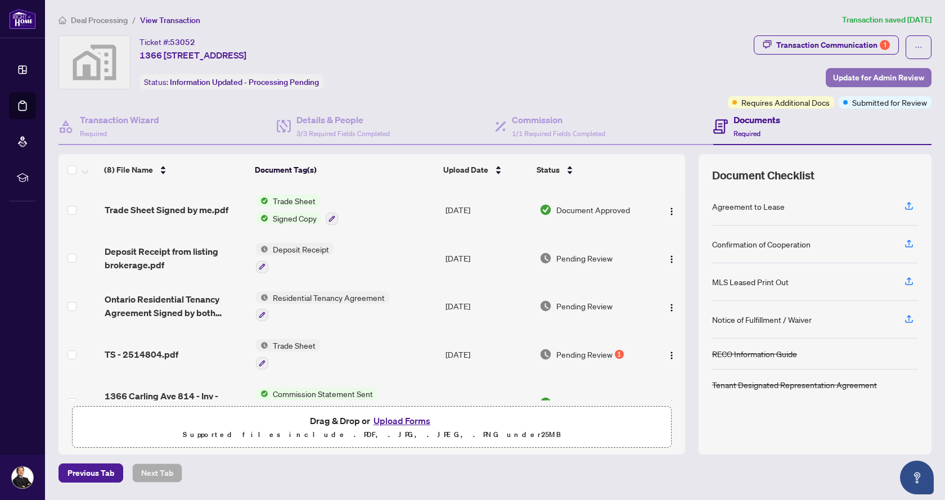
click at [918, 77] on span "Update for Admin Review" at bounding box center [878, 78] width 91 height 18
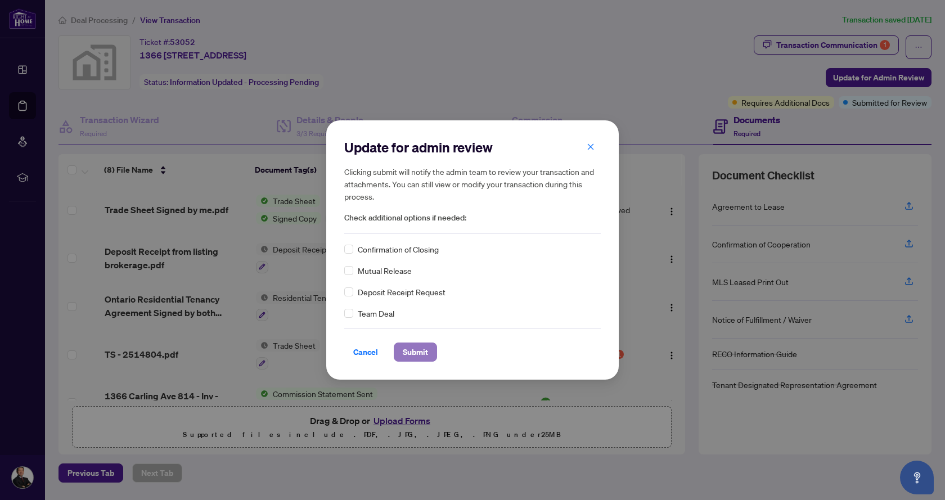
click at [421, 355] on span "Submit" at bounding box center [415, 352] width 25 height 18
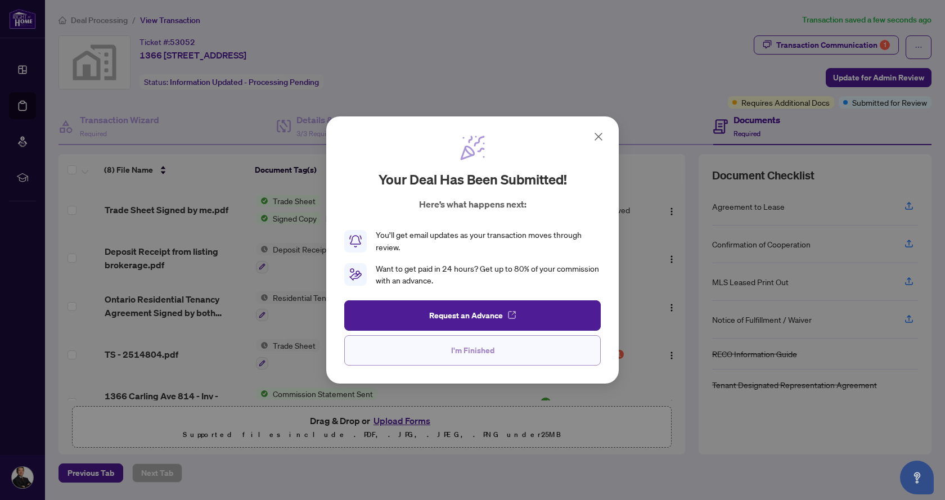
click at [462, 353] on span "I'm Finished" at bounding box center [472, 350] width 43 height 18
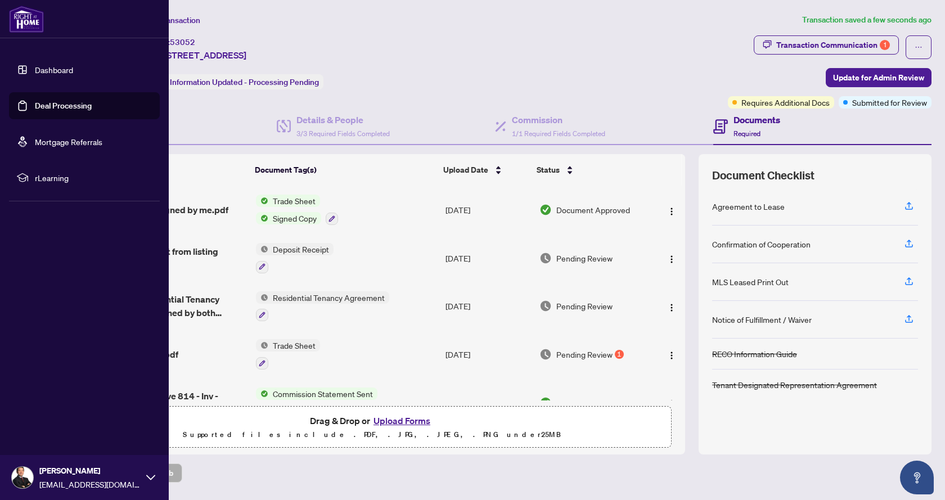
click at [35, 103] on link "Deal Processing" at bounding box center [63, 106] width 57 height 10
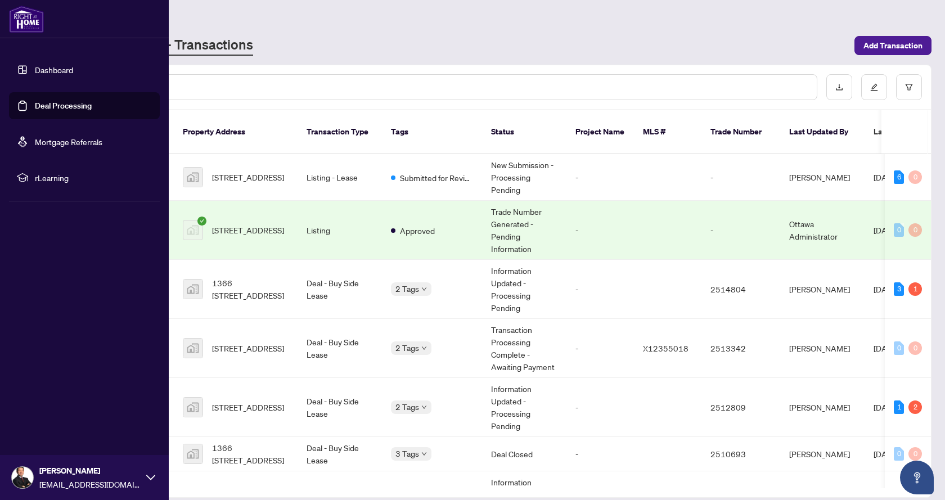
click at [152, 478] on icon at bounding box center [150, 477] width 9 height 5
click at [56, 410] on span "Logout" at bounding box center [45, 411] width 25 height 18
